Goal: Task Accomplishment & Management: Manage account settings

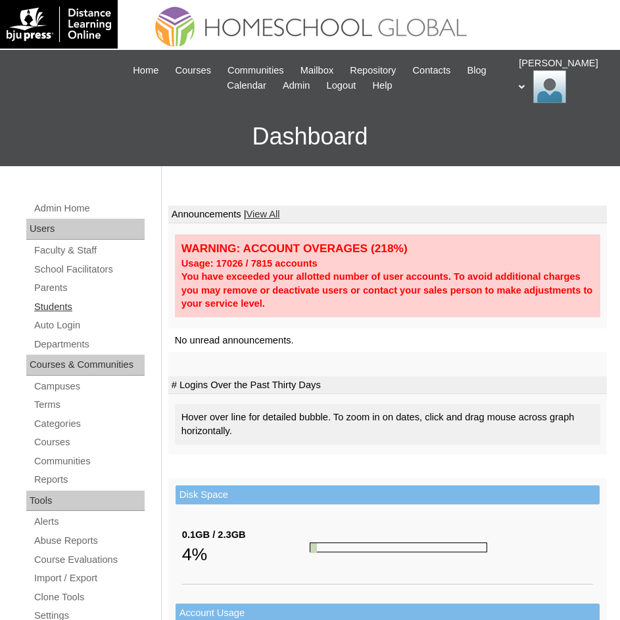
click at [53, 307] on link "Students" at bounding box center [89, 307] width 112 height 16
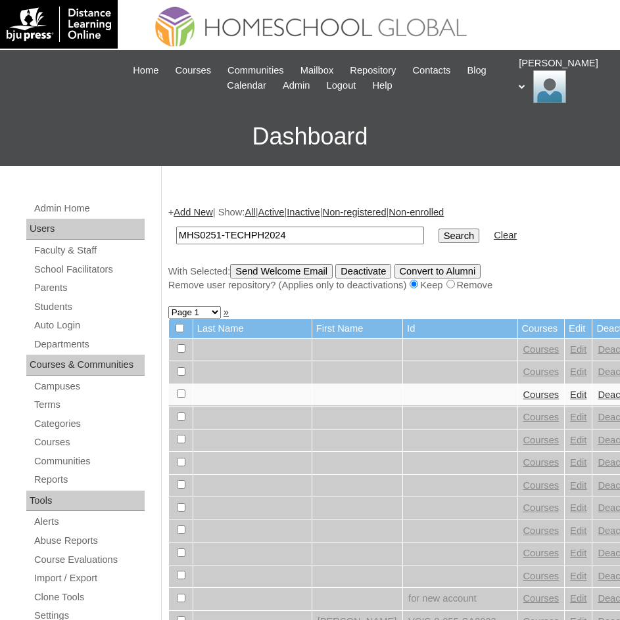
type input "MHS0251-TECHPH2024"
click at [438, 236] on input "Search" at bounding box center [458, 236] width 41 height 14
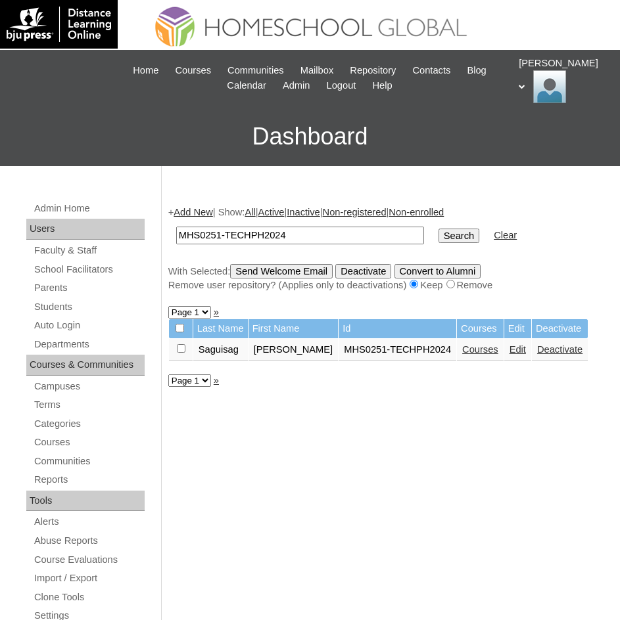
click at [482, 353] on link "Courses" at bounding box center [480, 349] width 36 height 11
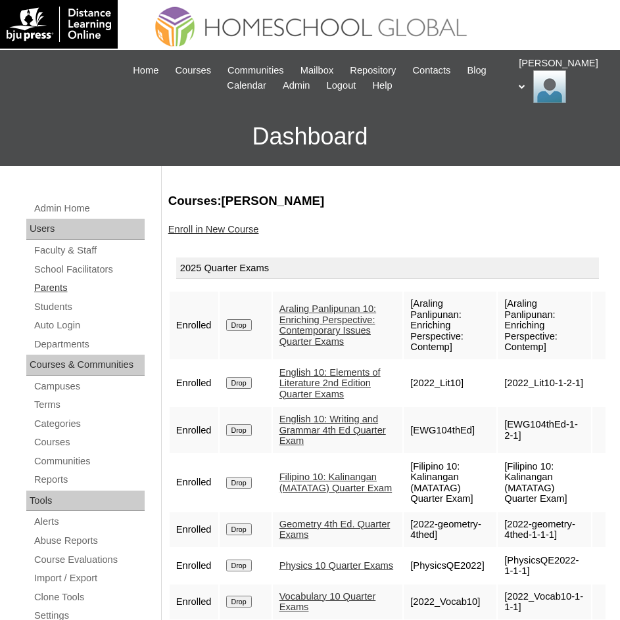
click at [56, 291] on link "Parents" at bounding box center [89, 288] width 112 height 16
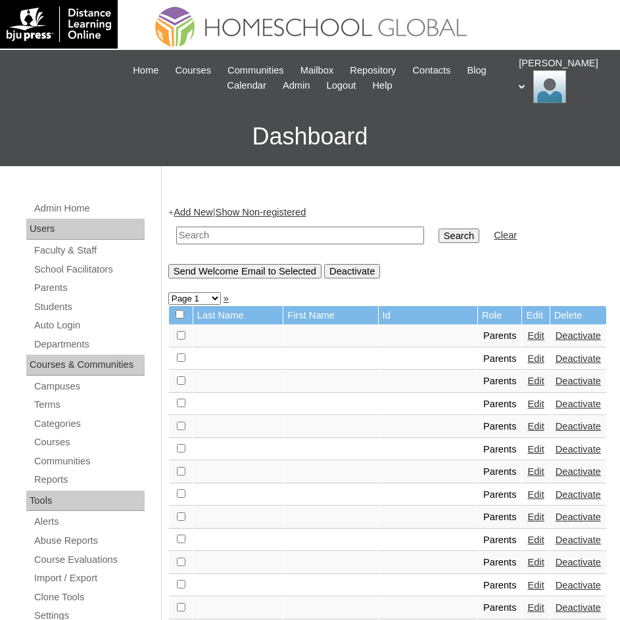
click at [59, 302] on link "Students" at bounding box center [89, 307] width 112 height 16
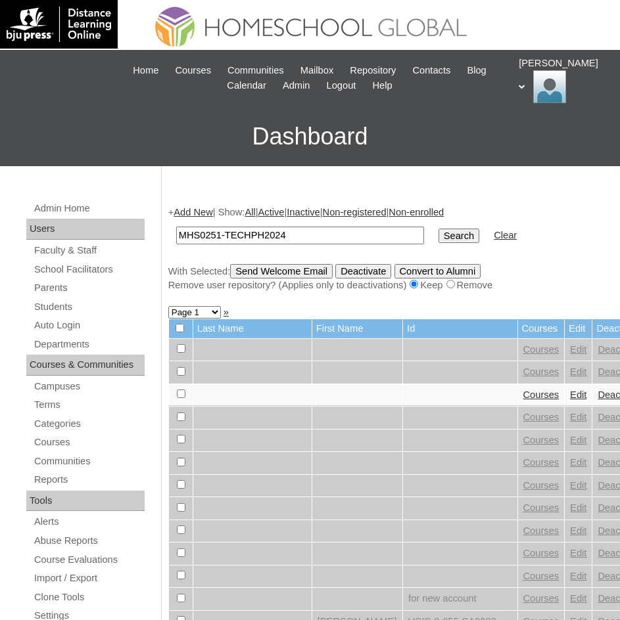
type input "MHS0251-TECHPH2024"
click at [438, 235] on input "Search" at bounding box center [458, 236] width 41 height 14
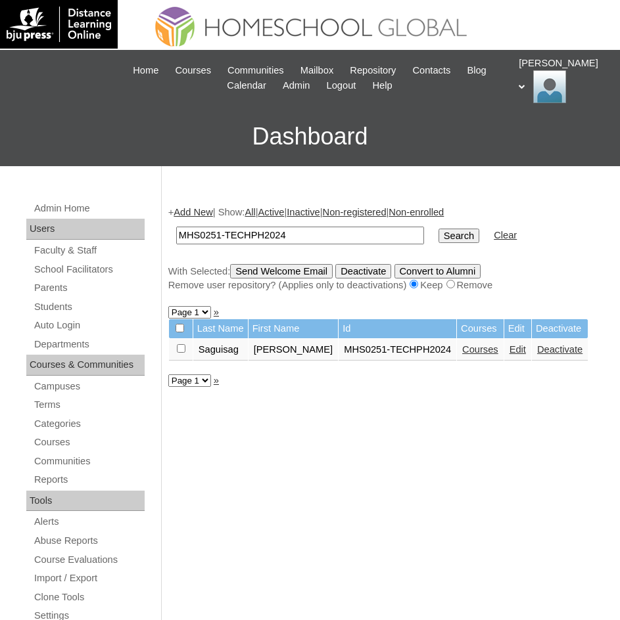
click at [509, 347] on link "Edit" at bounding box center [517, 349] width 16 height 11
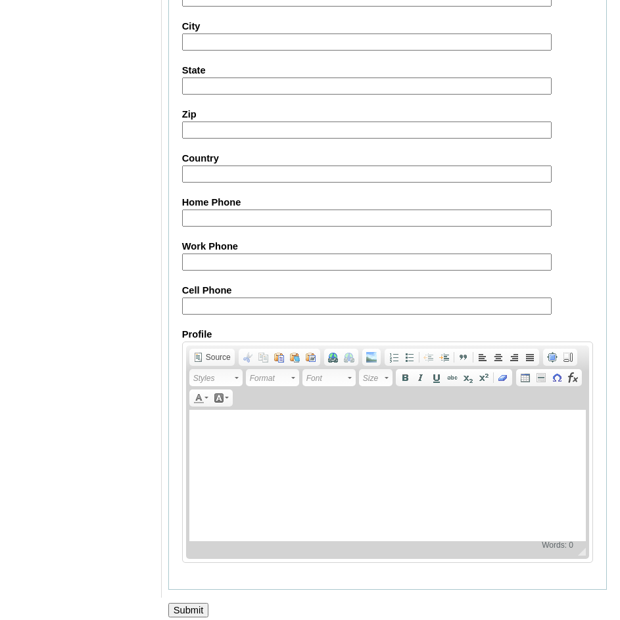
scroll to position [1438, 0]
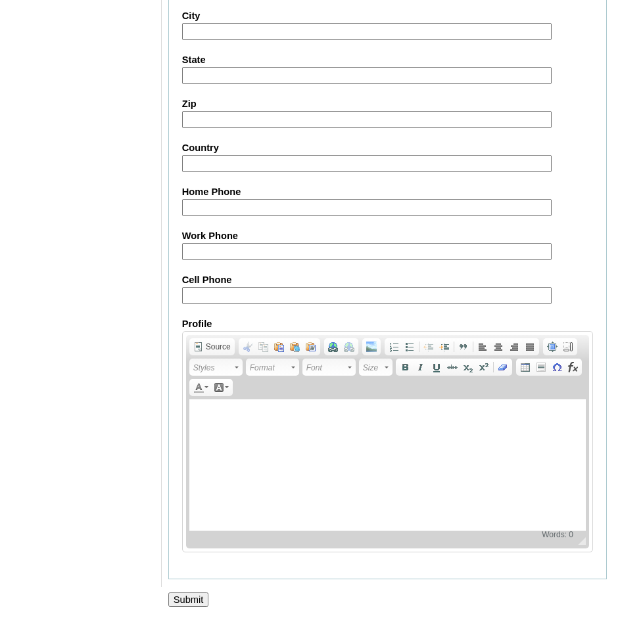
click at [182, 599] on input "Submit" at bounding box center [188, 600] width 41 height 14
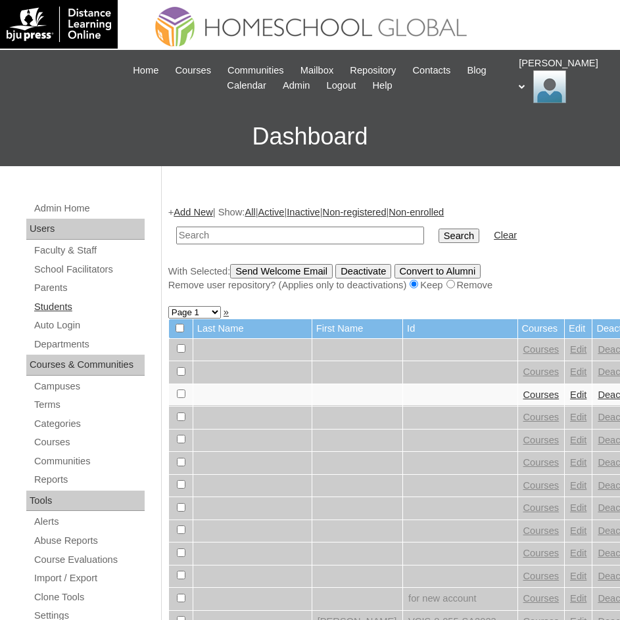
click at [67, 307] on link "Students" at bounding box center [89, 307] width 112 height 16
type input "MHS0251-TECHPH2024"
click at [438, 229] on input "Search" at bounding box center [458, 236] width 41 height 14
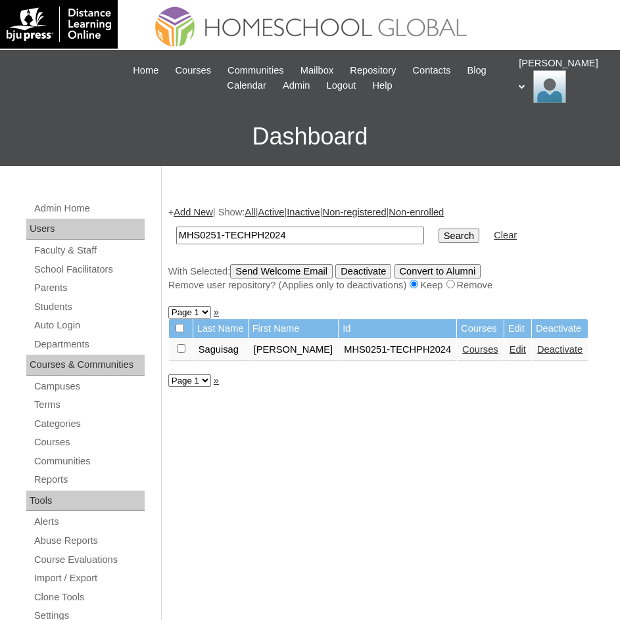
click at [462, 353] on link "Courses" at bounding box center [480, 349] width 36 height 11
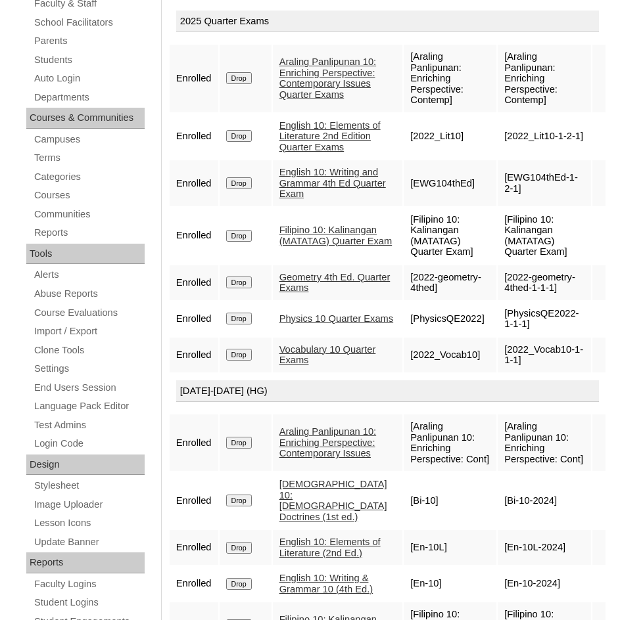
scroll to position [197, 0]
